Goal: Task Accomplishment & Management: Manage account settings

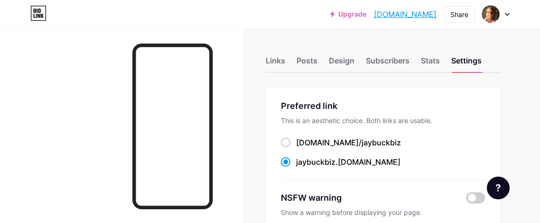
click at [38, 13] on icon at bounding box center [38, 13] width 16 height 15
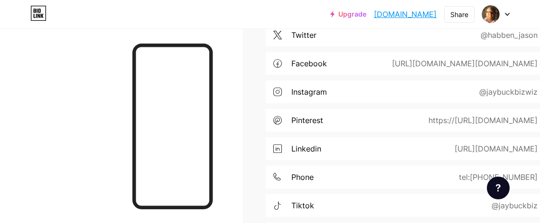
scroll to position [504, 0]
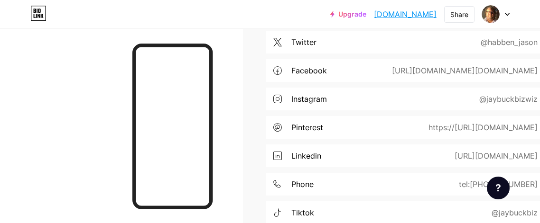
click at [497, 39] on div "@habben_jason" at bounding box center [506, 42] width 83 height 11
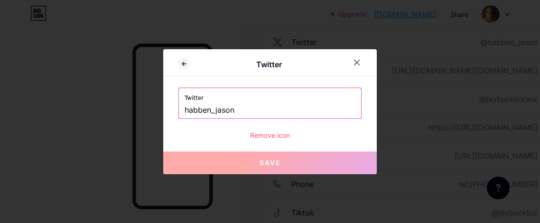
click at [235, 110] on input "habben_jason" at bounding box center [269, 110] width 171 height 16
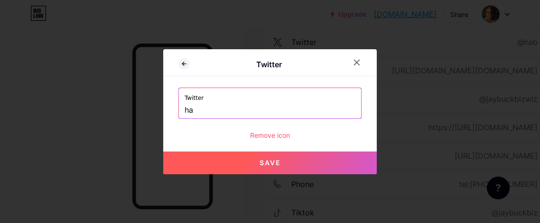
type input "h"
click at [263, 166] on span "Save" at bounding box center [269, 163] width 21 height 8
type input "[URL][DOMAIN_NAME]"
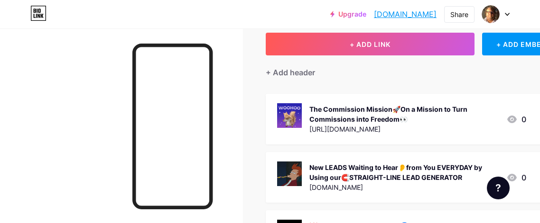
scroll to position [0, 0]
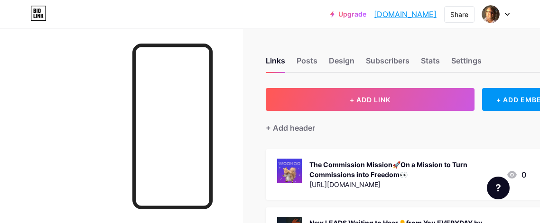
click at [507, 13] on icon at bounding box center [507, 14] width 5 height 3
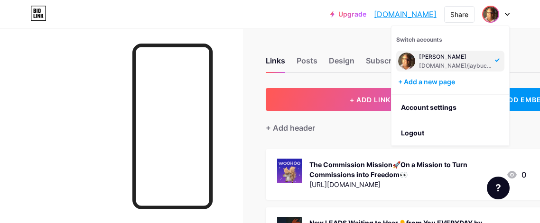
click at [505, 11] on div at bounding box center [496, 14] width 28 height 17
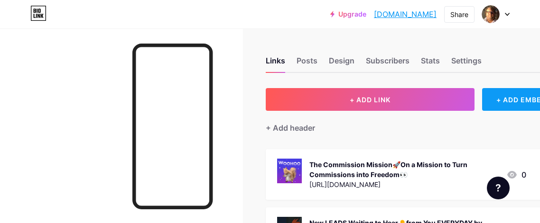
click at [522, 101] on div "+ ADD EMBED" at bounding box center [521, 99] width 78 height 23
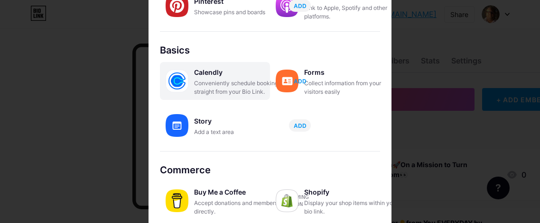
scroll to position [16, 0]
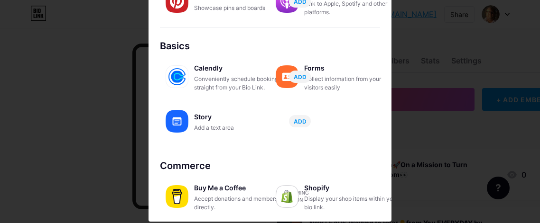
click at [428, 38] on div at bounding box center [270, 95] width 540 height 223
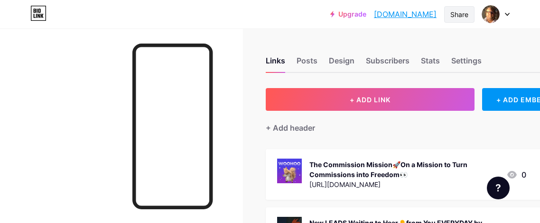
click at [458, 14] on div "Share" at bounding box center [459, 14] width 18 height 10
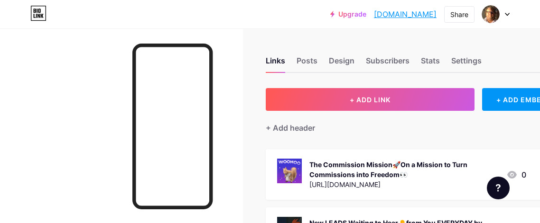
click at [39, 10] on icon at bounding box center [38, 13] width 16 height 15
click at [469, 60] on div "Settings" at bounding box center [466, 63] width 30 height 17
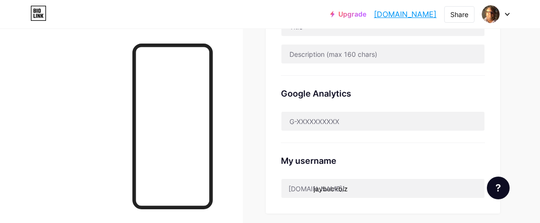
scroll to position [234, 0]
